Goal: Task Accomplishment & Management: Manage account settings

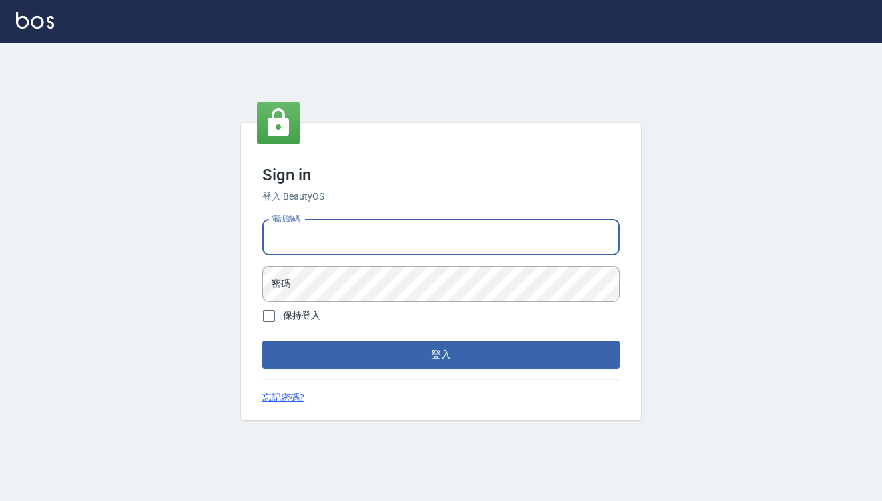
type input "0909291021"
click at [441, 355] on button "登入" at bounding box center [440, 355] width 357 height 28
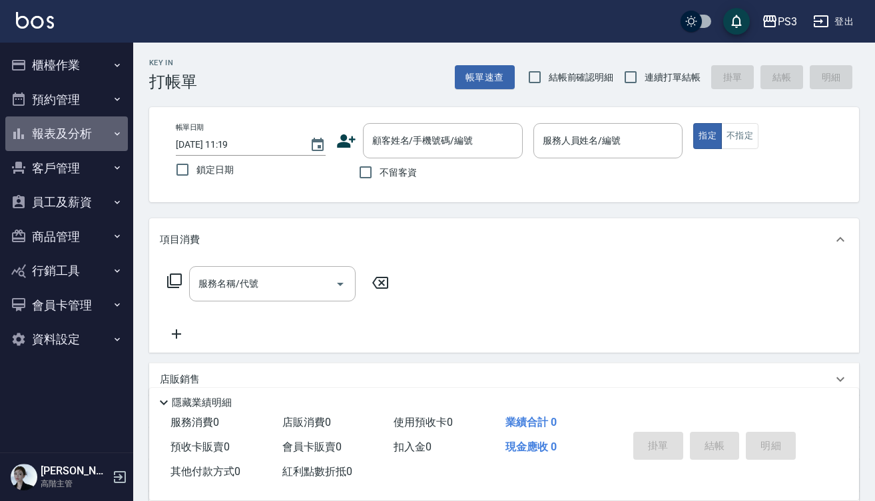
click at [80, 139] on button "報表及分析" at bounding box center [66, 134] width 123 height 35
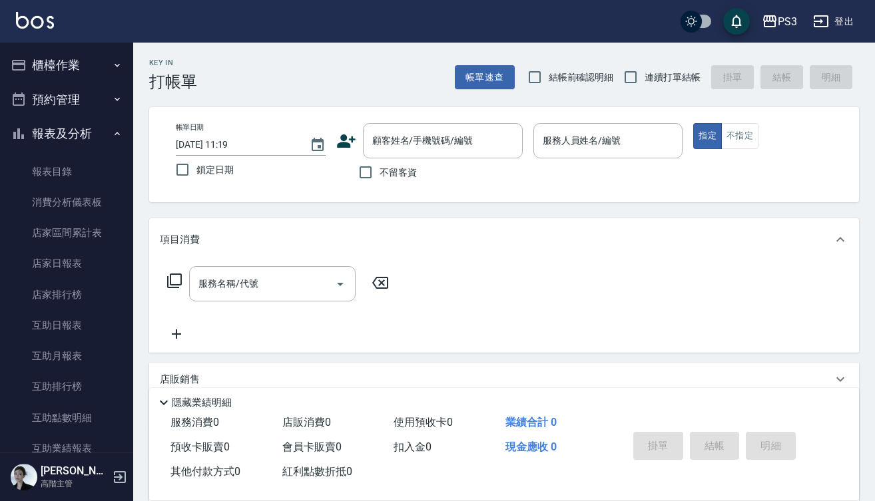
click at [66, 69] on button "櫃檯作業" at bounding box center [66, 65] width 123 height 35
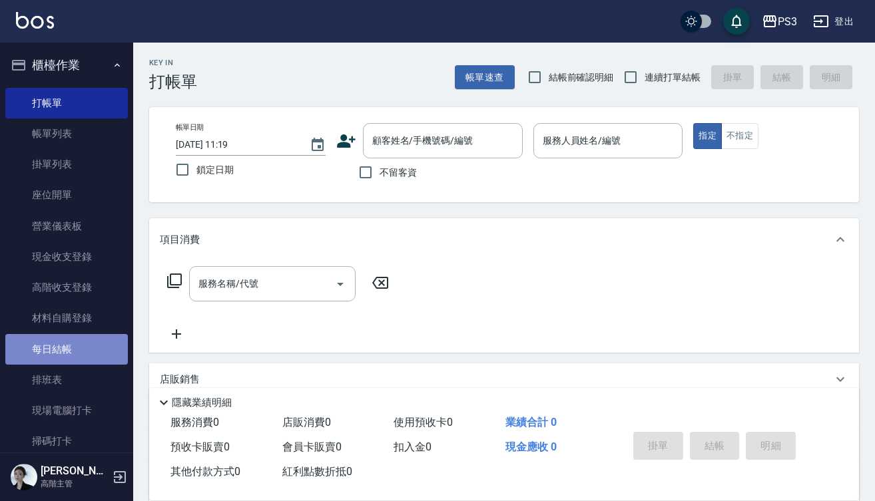
click at [67, 342] on link "每日結帳" at bounding box center [66, 349] width 123 height 31
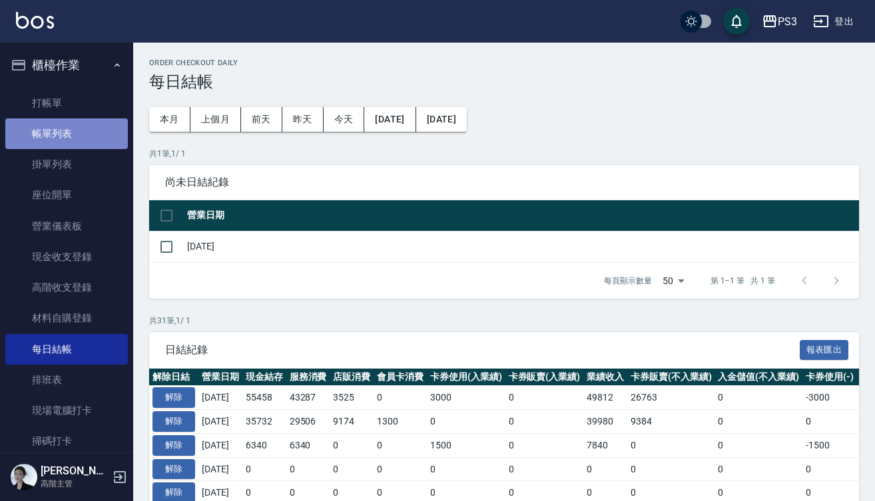
click at [100, 137] on link "帳單列表" at bounding box center [66, 134] width 123 height 31
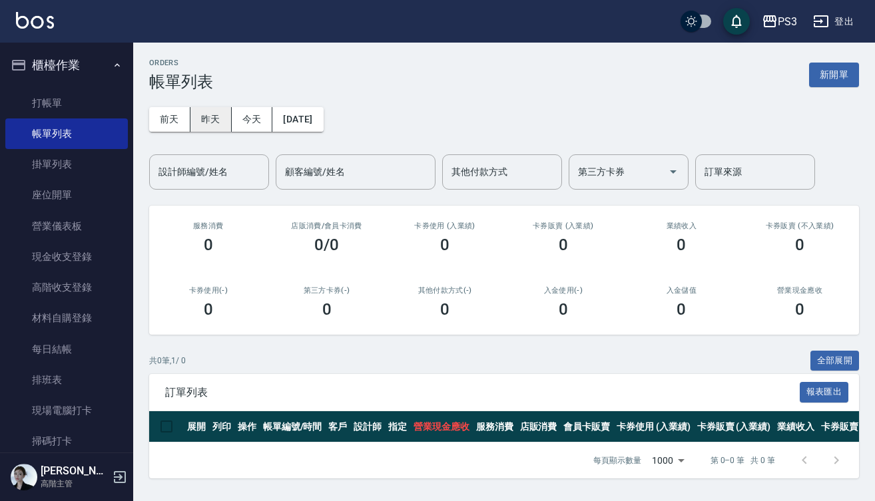
click at [220, 121] on button "昨天" at bounding box center [210, 119] width 41 height 25
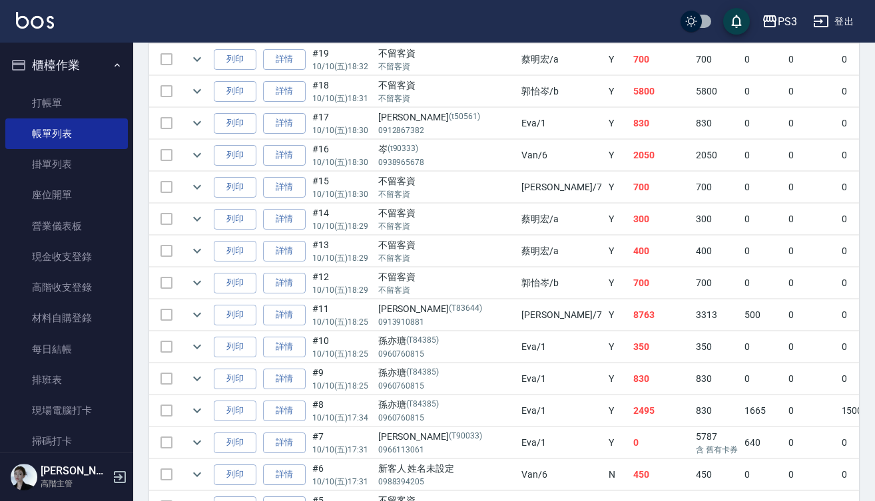
scroll to position [623, 0]
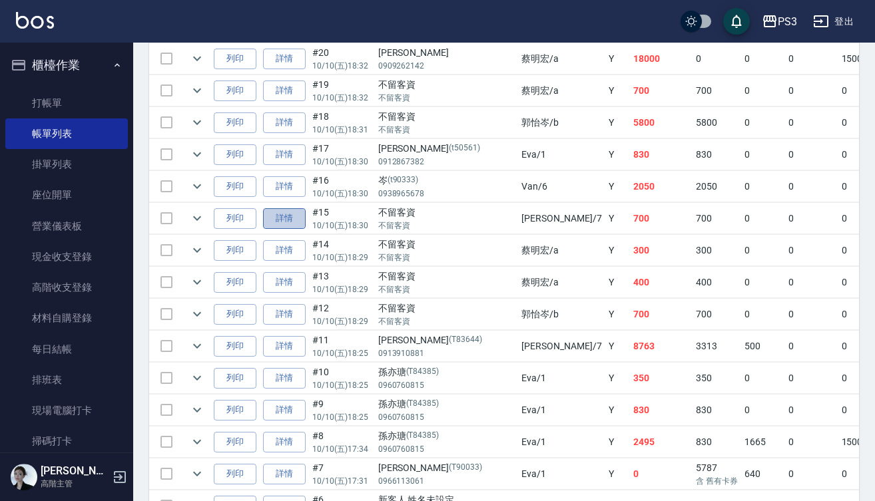
click at [296, 216] on link "詳情" at bounding box center [284, 218] width 43 height 21
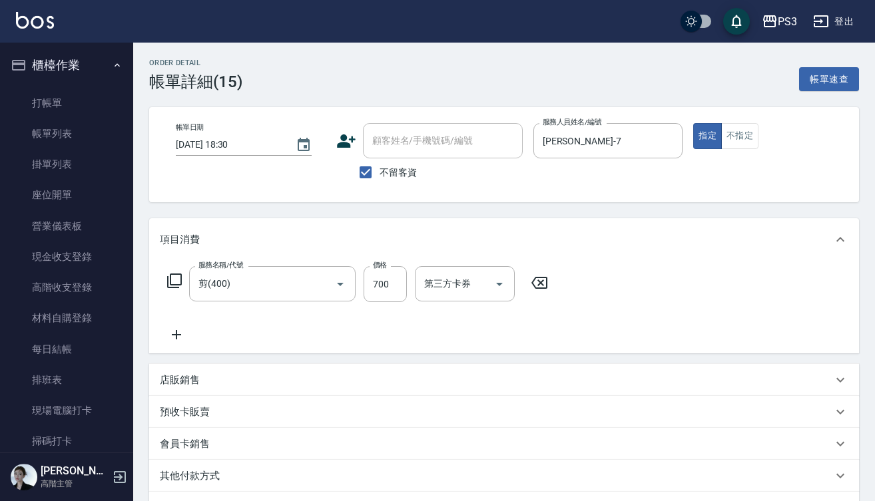
type input "[DATE] 18:30"
checkbox input "true"
type input "[PERSON_NAME]-7"
click at [61, 348] on link "每日結帳" at bounding box center [66, 349] width 123 height 31
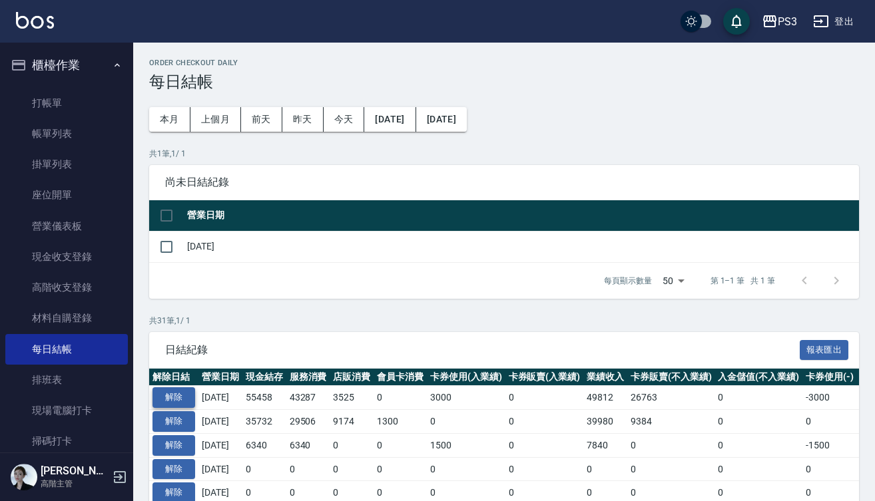
click at [176, 397] on button "解除" at bounding box center [173, 397] width 43 height 21
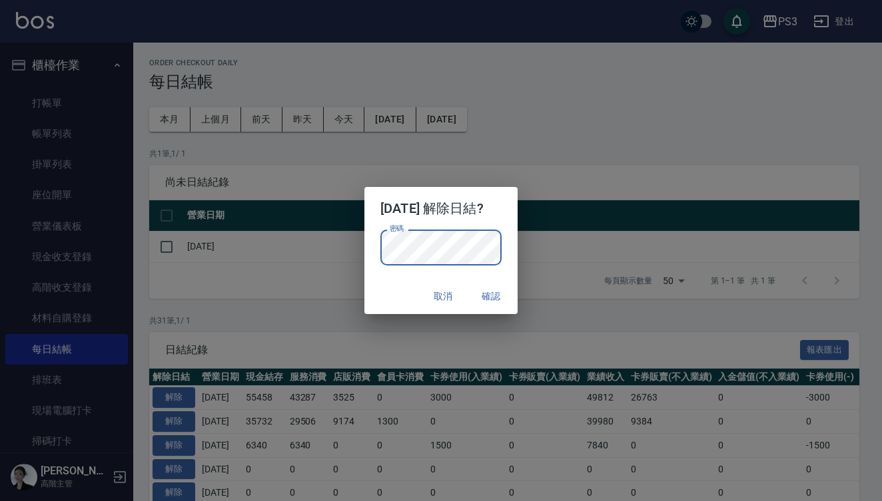
click at [496, 294] on button "確認" at bounding box center [490, 296] width 43 height 25
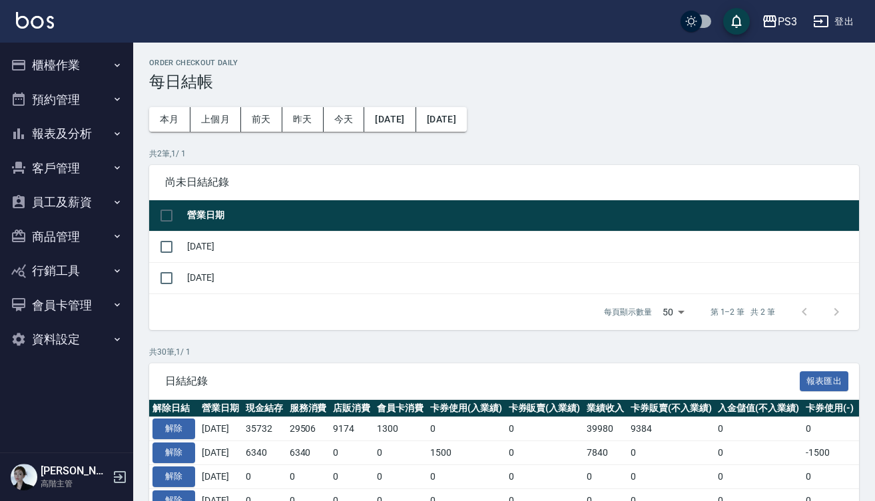
click at [83, 70] on button "櫃檯作業" at bounding box center [66, 65] width 123 height 35
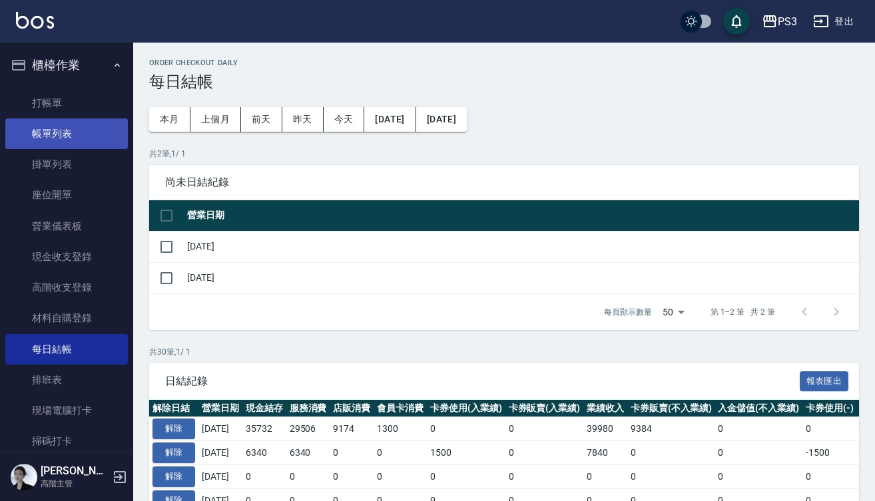
click at [78, 132] on link "帳單列表" at bounding box center [66, 134] width 123 height 31
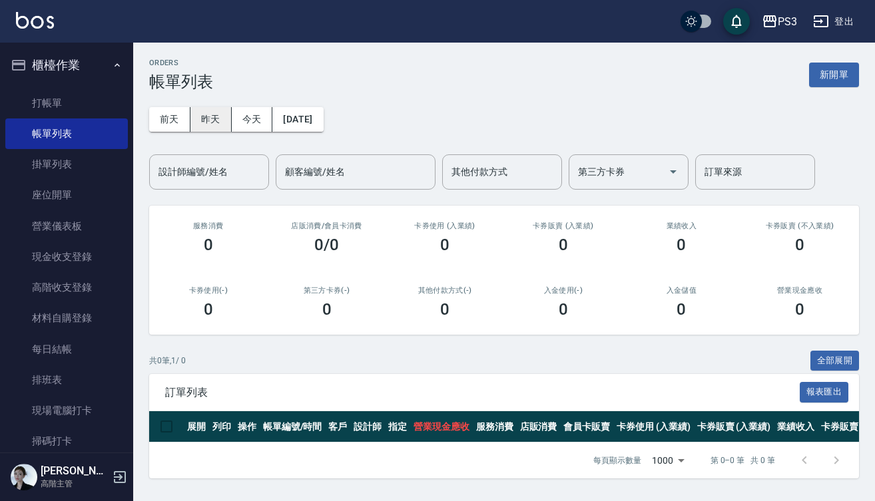
click at [214, 122] on button "昨天" at bounding box center [210, 119] width 41 height 25
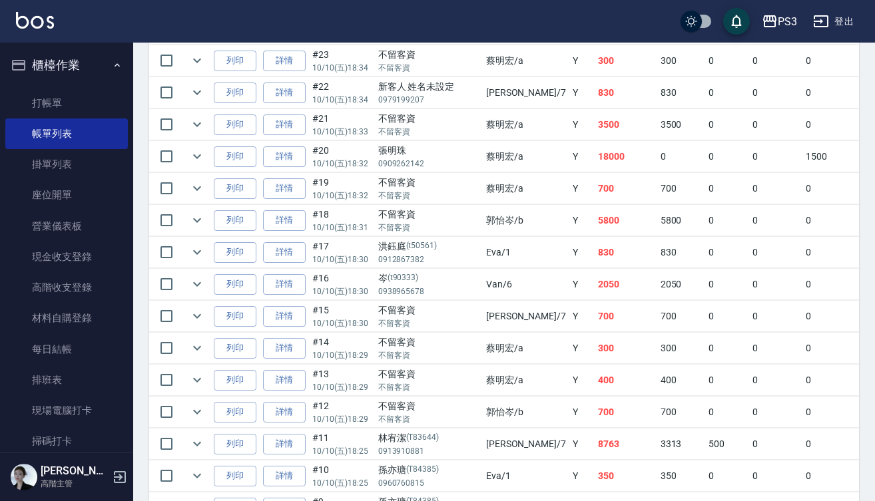
scroll to position [528, 0]
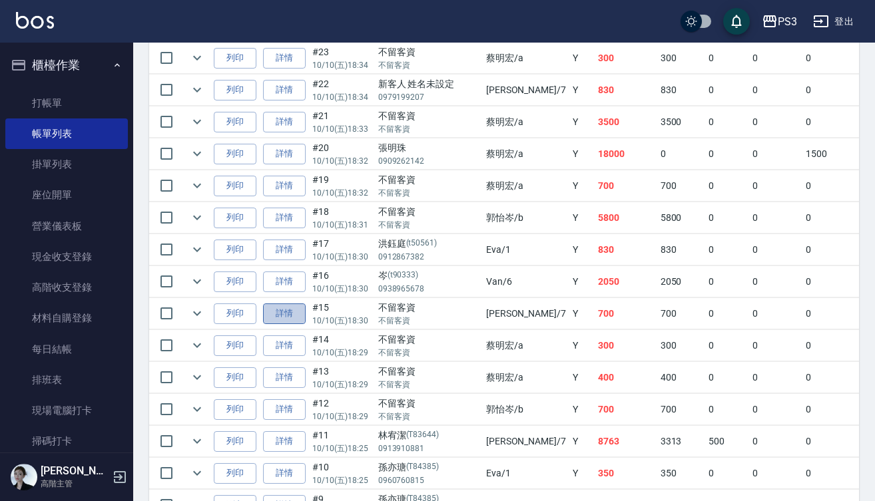
click at [284, 316] on link "詳情" at bounding box center [284, 314] width 43 height 21
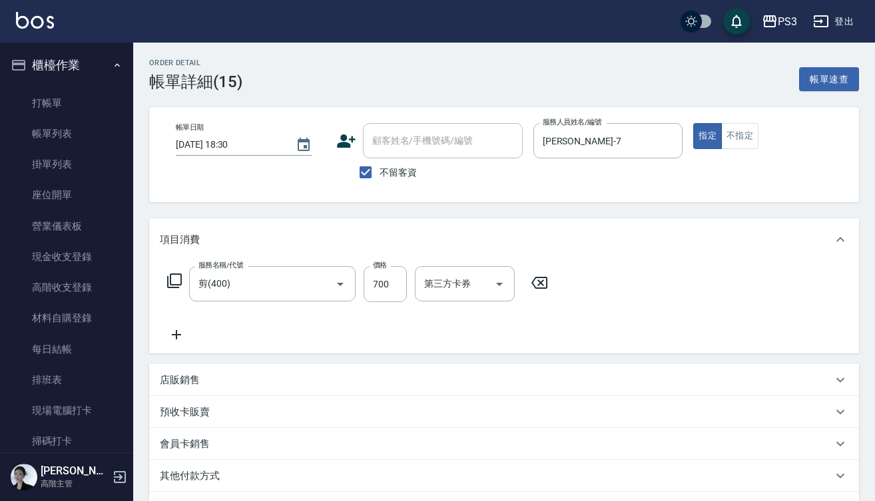
type input "[DATE] 18:30"
checkbox input "true"
type input "[PERSON_NAME]-7"
type input "剪(400)"
click at [591, 147] on input "[PERSON_NAME]-7" at bounding box center [598, 140] width 118 height 23
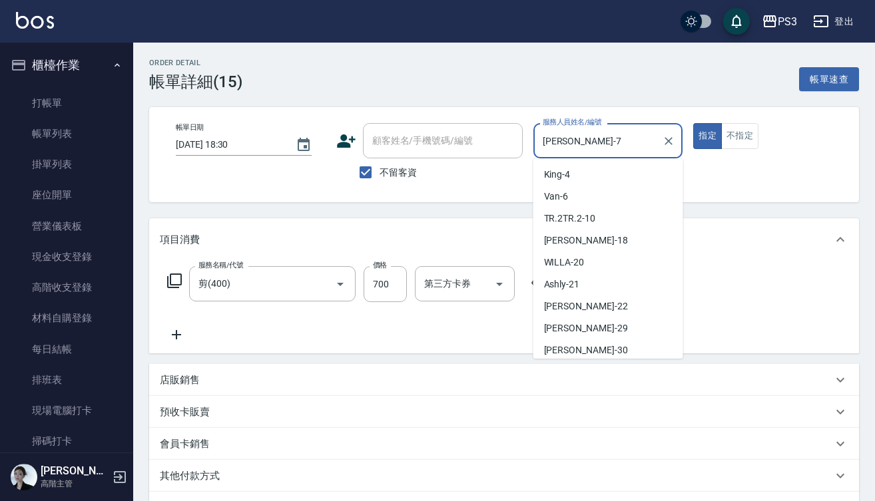
click at [591, 147] on input "[PERSON_NAME]-7" at bounding box center [598, 140] width 118 height 23
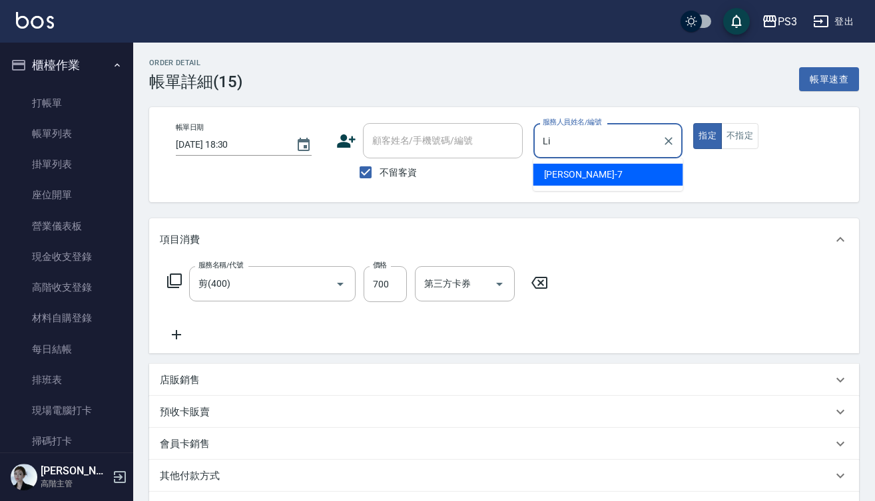
type input "L"
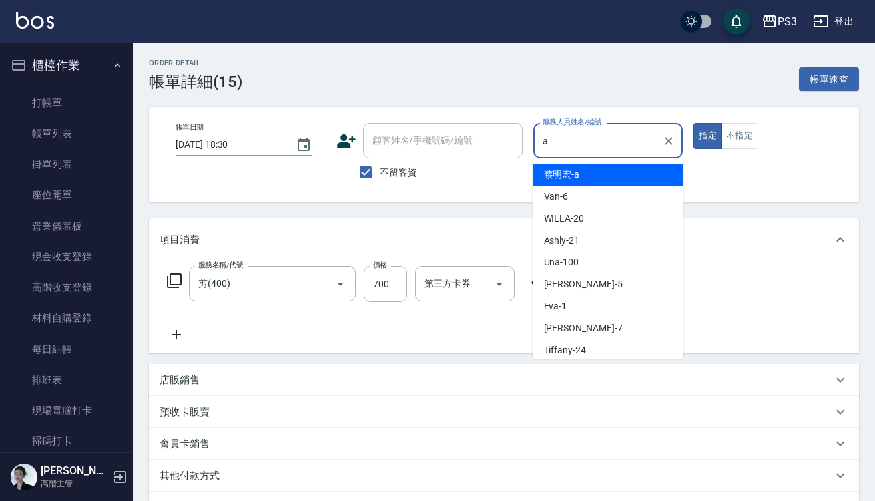
type input "[PERSON_NAME]a"
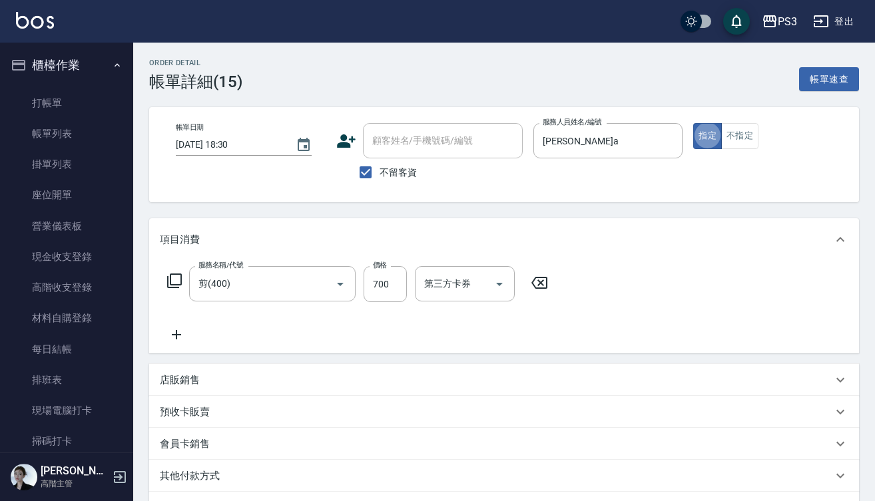
type button "true"
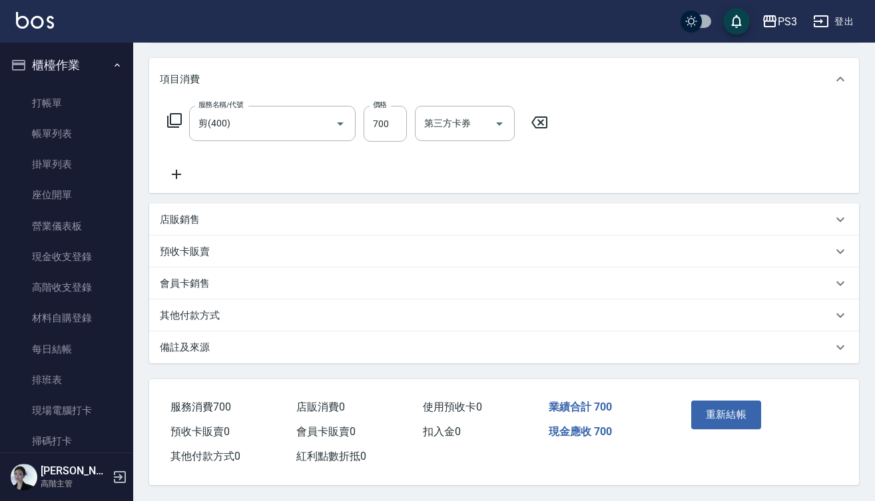
scroll to position [166, 0]
click at [715, 409] on button "重新結帳" at bounding box center [726, 415] width 71 height 28
